Goal: Navigation & Orientation: Find specific page/section

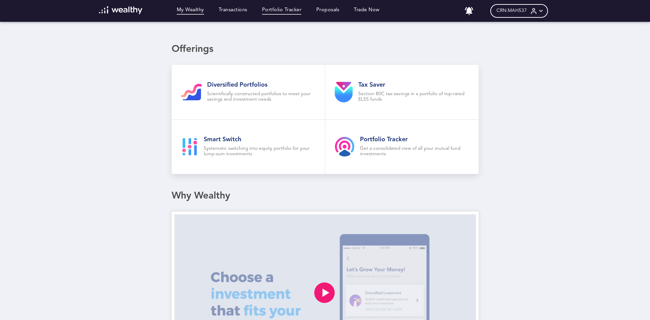
click at [285, 12] on link "Portfolio Tracker" at bounding box center [282, 11] width 40 height 8
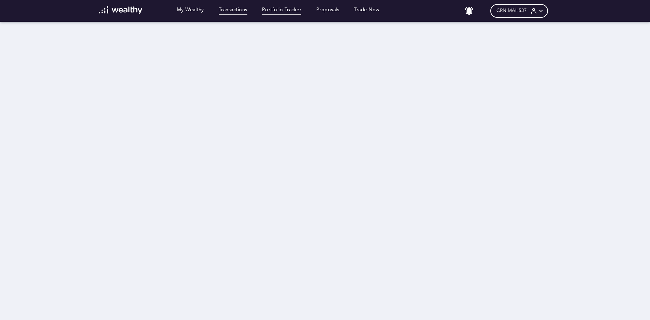
click at [235, 14] on link "Transactions" at bounding box center [233, 11] width 29 height 8
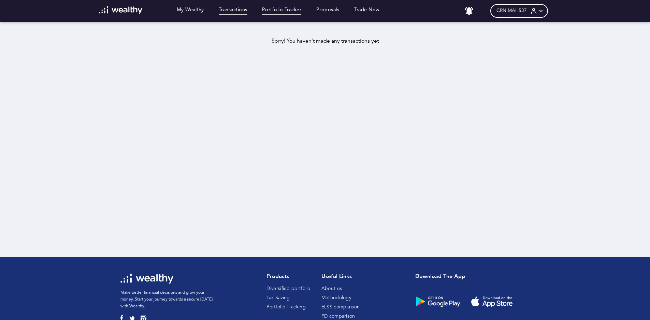
click at [279, 9] on link "Portfolio Tracker" at bounding box center [282, 11] width 40 height 8
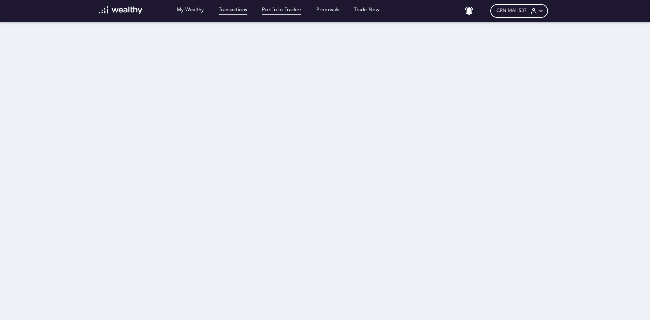
click at [233, 10] on link "Transactions" at bounding box center [233, 11] width 29 height 8
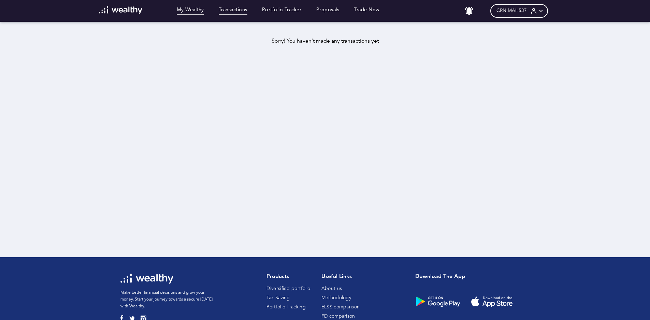
click at [194, 11] on link "My Wealthy" at bounding box center [190, 11] width 27 height 8
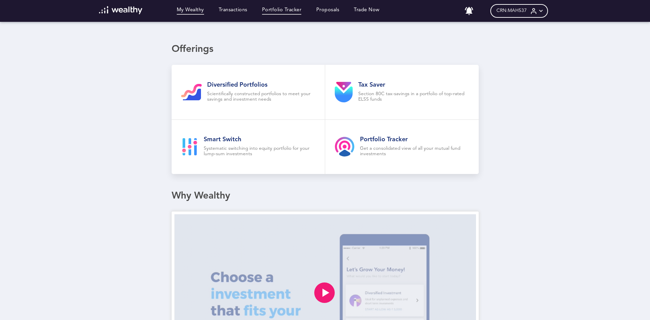
click at [288, 14] on link "Portfolio Tracker" at bounding box center [282, 11] width 40 height 8
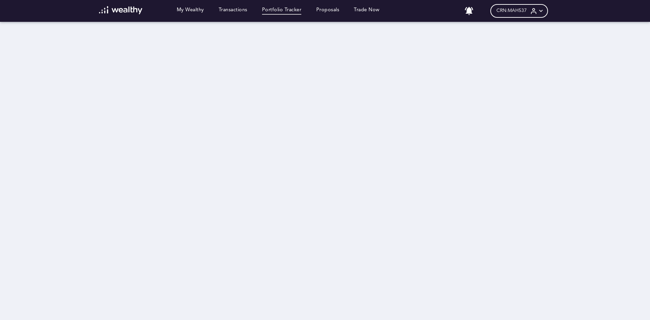
click at [544, 8] on icon at bounding box center [540, 11] width 7 height 7
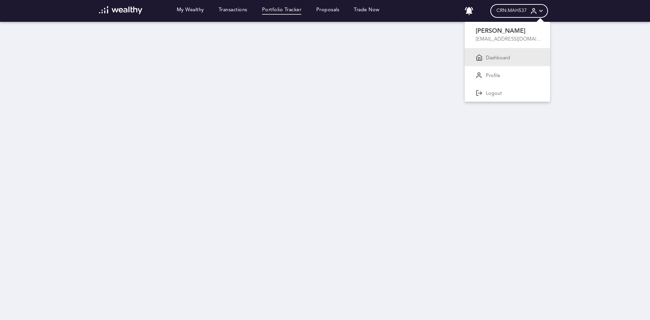
click at [516, 57] on div "Dashboard" at bounding box center [506, 57] width 85 height 18
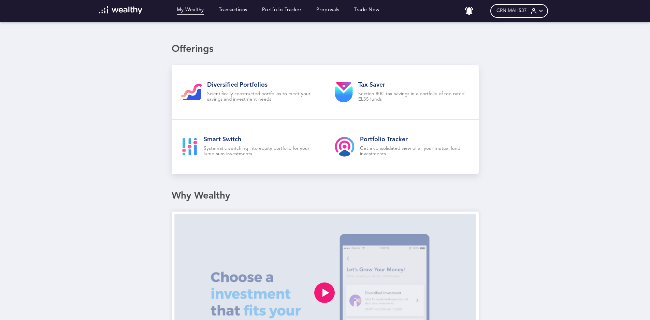
click at [544, 11] on icon at bounding box center [540, 11] width 7 height 7
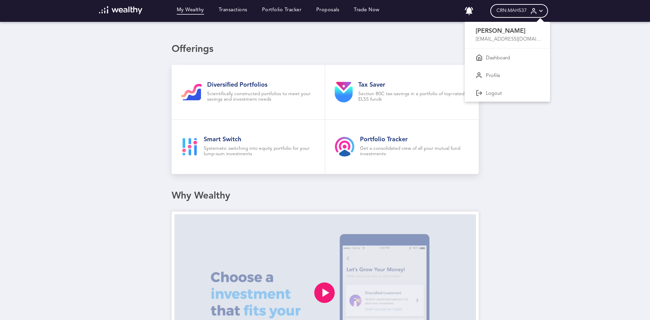
click at [374, 7] on div at bounding box center [325, 160] width 650 height 320
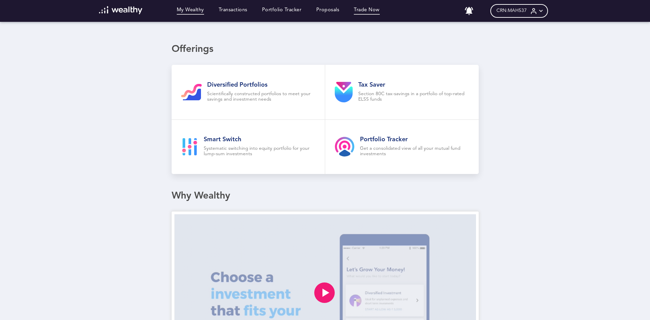
click at [375, 11] on link "Trade Now" at bounding box center [367, 11] width 26 height 8
click at [543, 13] on icon at bounding box center [540, 11] width 7 height 7
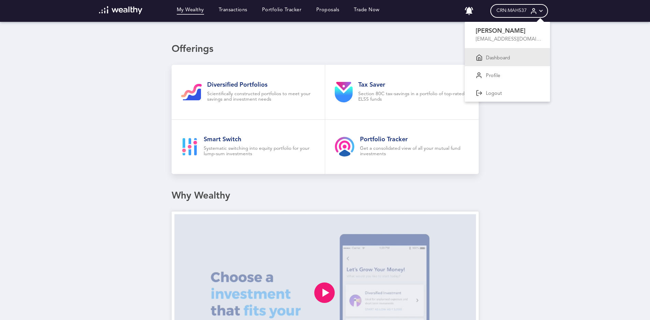
click at [505, 59] on p "Dashboard" at bounding box center [498, 58] width 24 height 6
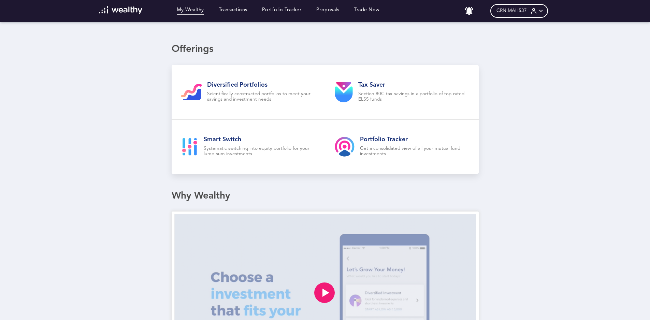
click at [544, 9] on icon at bounding box center [540, 11] width 7 height 7
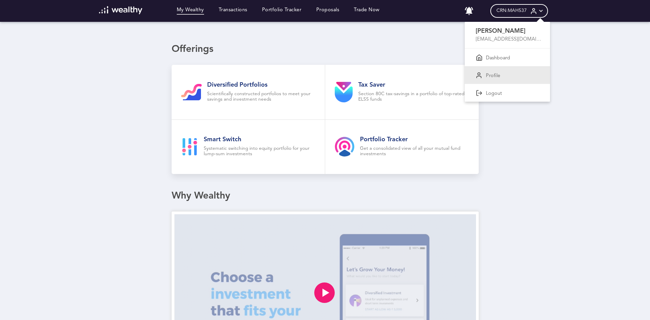
click at [521, 68] on div "Profile" at bounding box center [506, 75] width 85 height 18
